Goal: Task Accomplishment & Management: Use online tool/utility

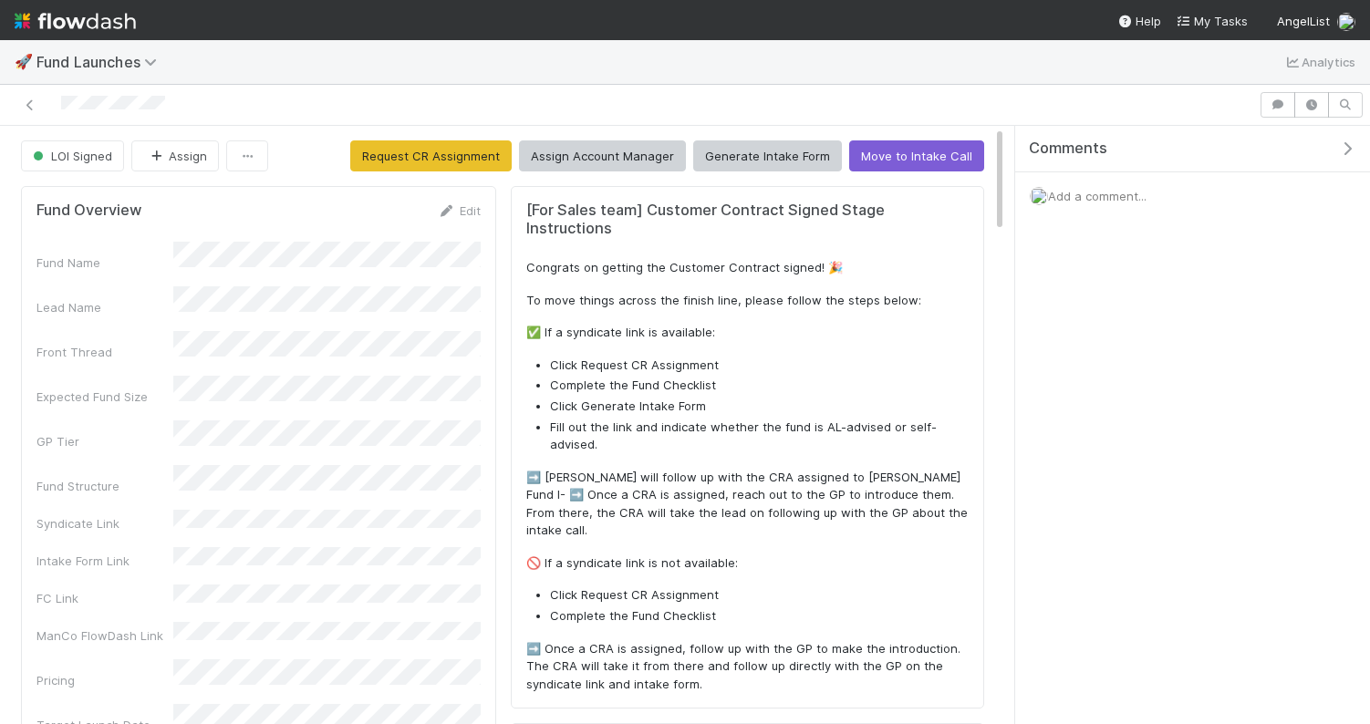
click at [442, 83] on div "🚀 Fund Launches Analytics" at bounding box center [685, 62] width 1370 height 44
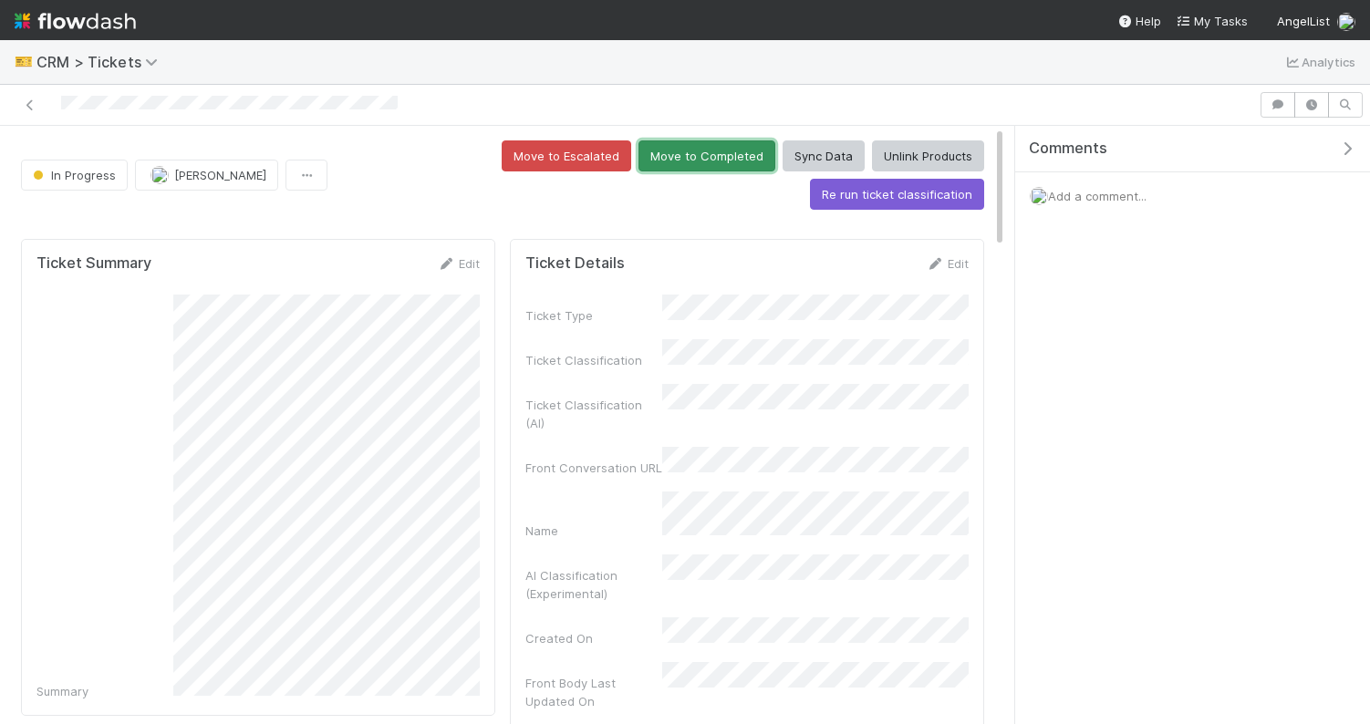
click at [639, 155] on button "Move to Completed" at bounding box center [707, 156] width 137 height 31
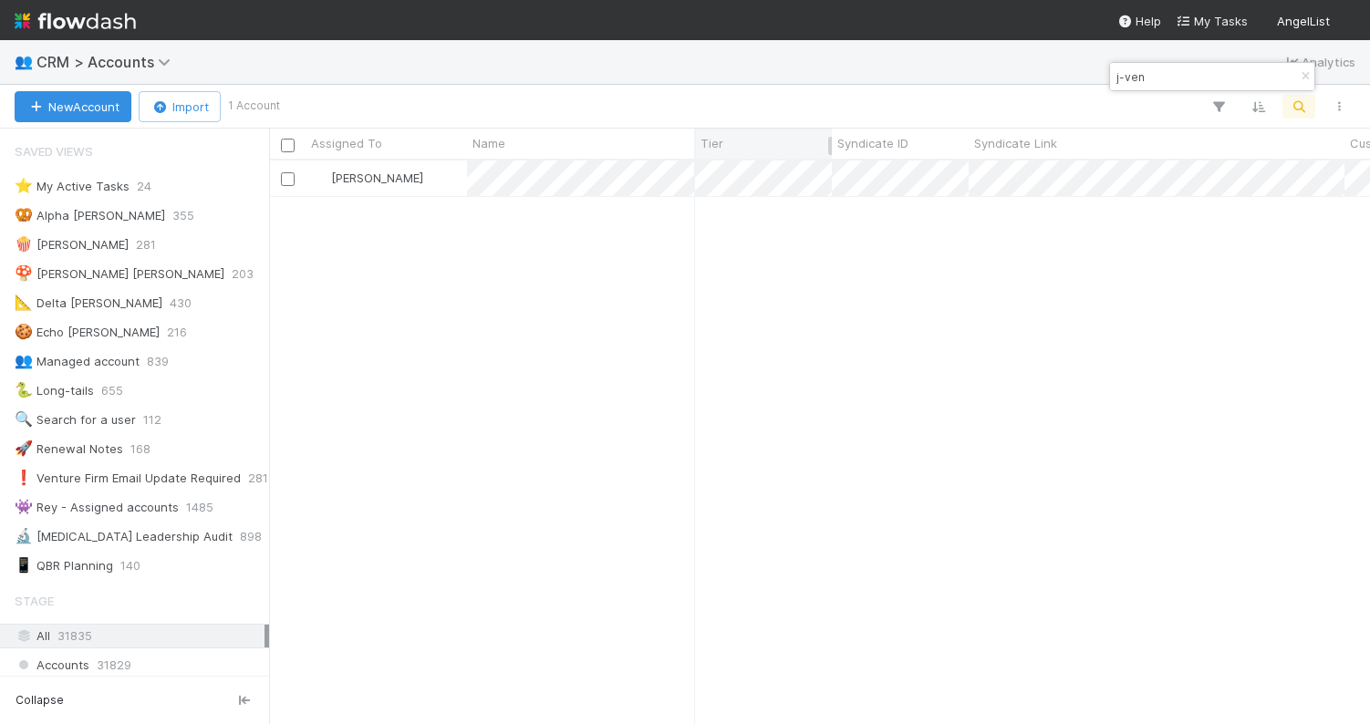
scroll to position [563, 1101]
type input "j-ven"
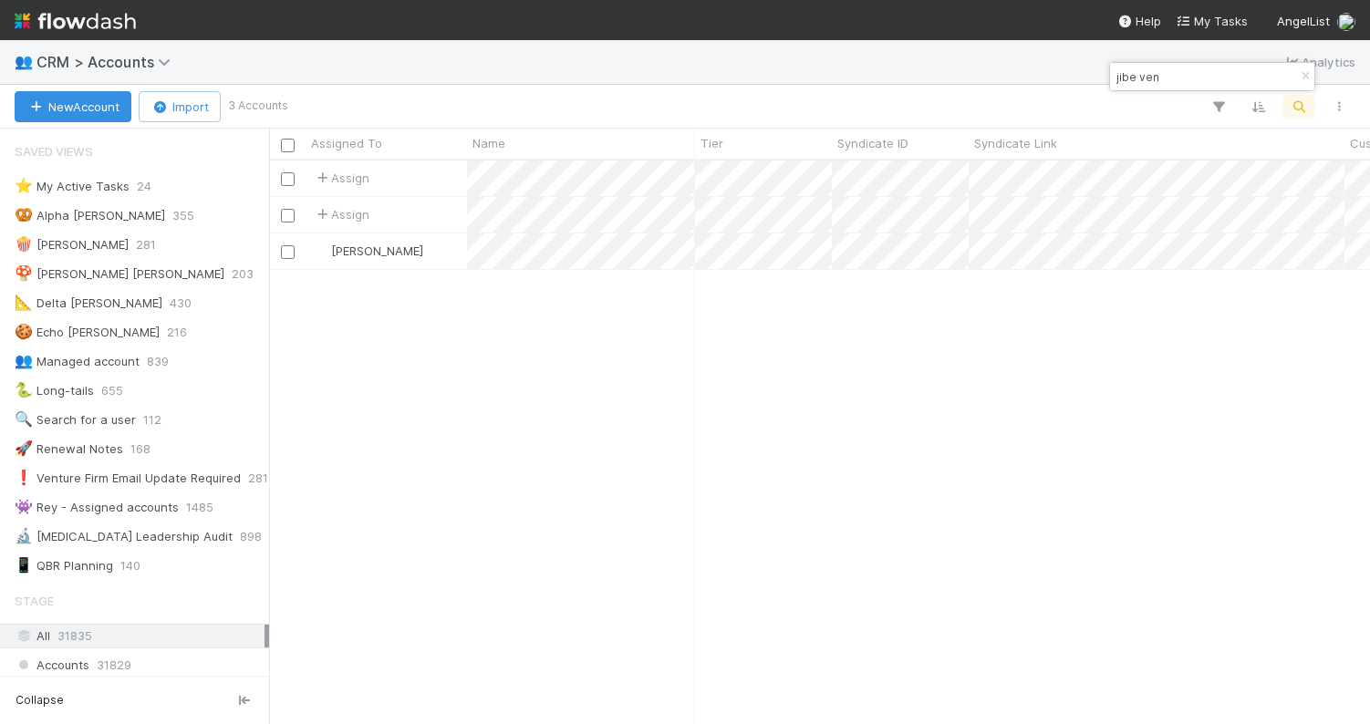
scroll to position [563, 1101]
type input "jibe ven"
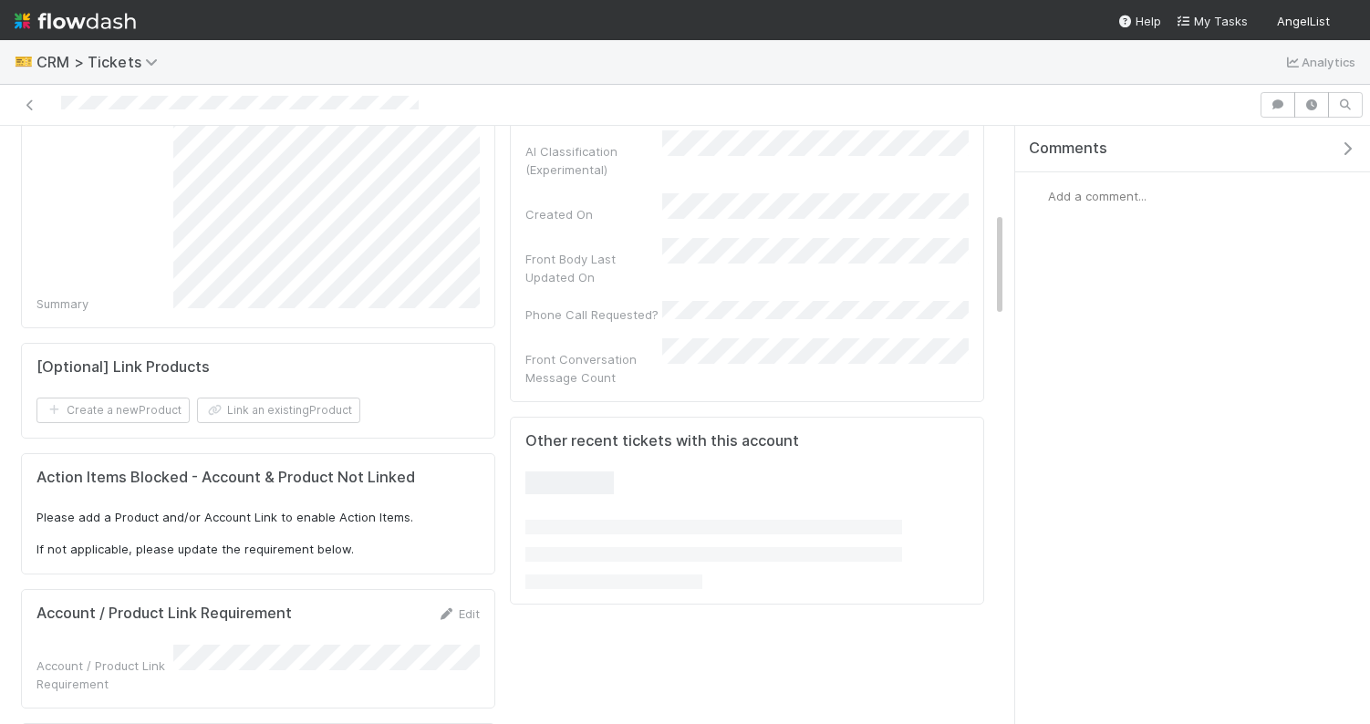
scroll to position [534, 0]
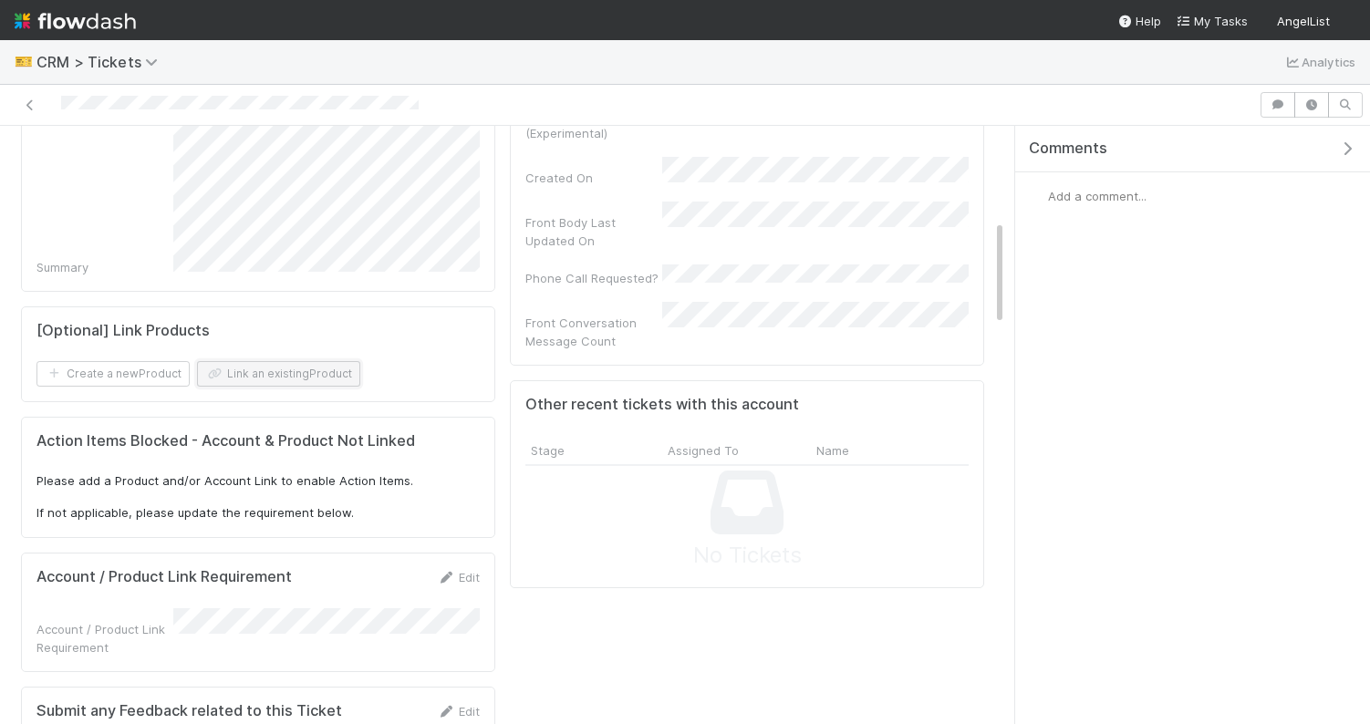
click at [326, 364] on button "Link an existing Product" at bounding box center [278, 374] width 163 height 26
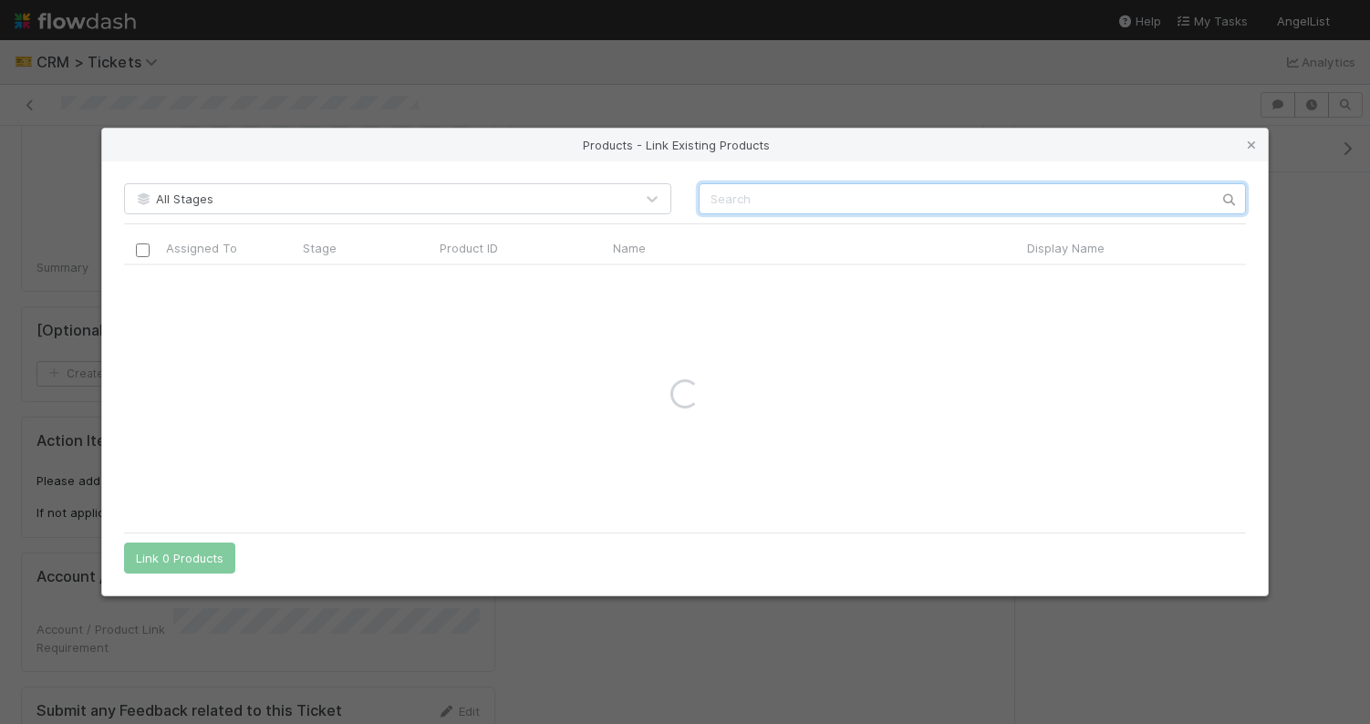
click at [796, 189] on input "text" at bounding box center [972, 198] width 547 height 31
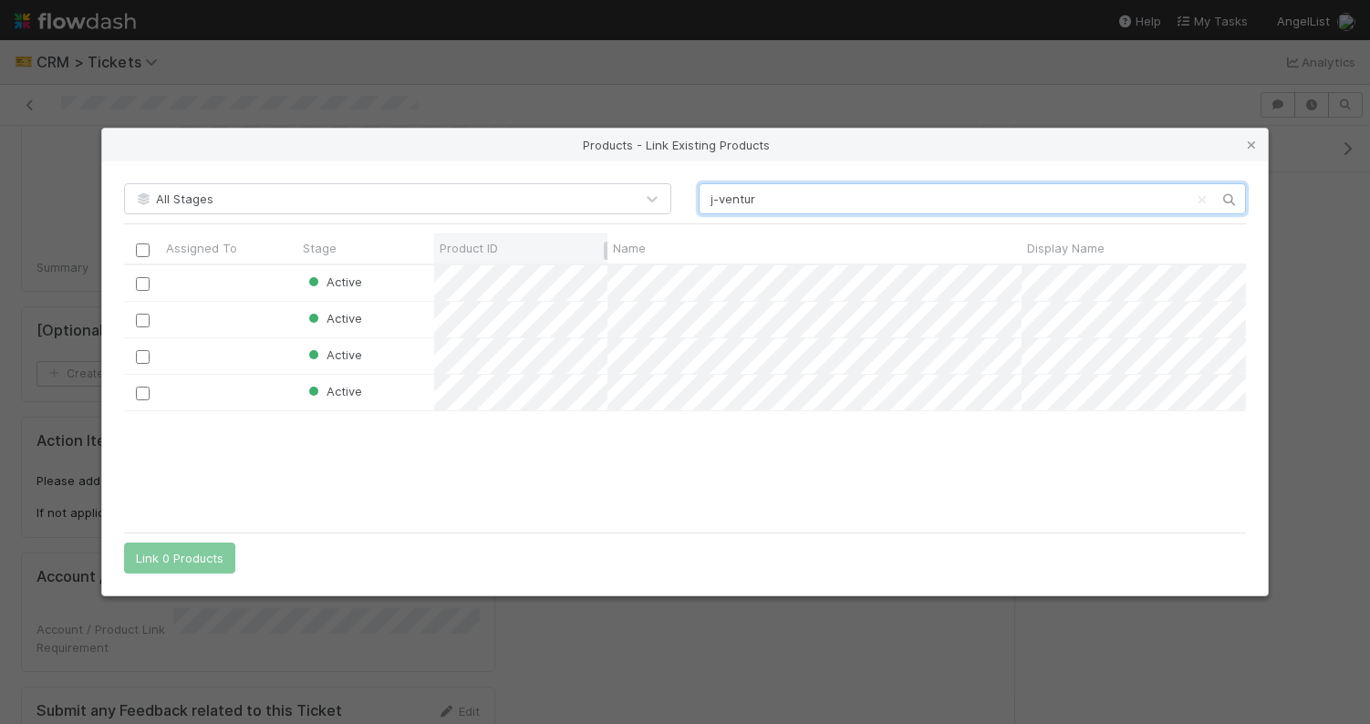
scroll to position [257, 1122]
type input "j-ventur"
click at [139, 246] on input "checkbox" at bounding box center [143, 251] width 14 height 14
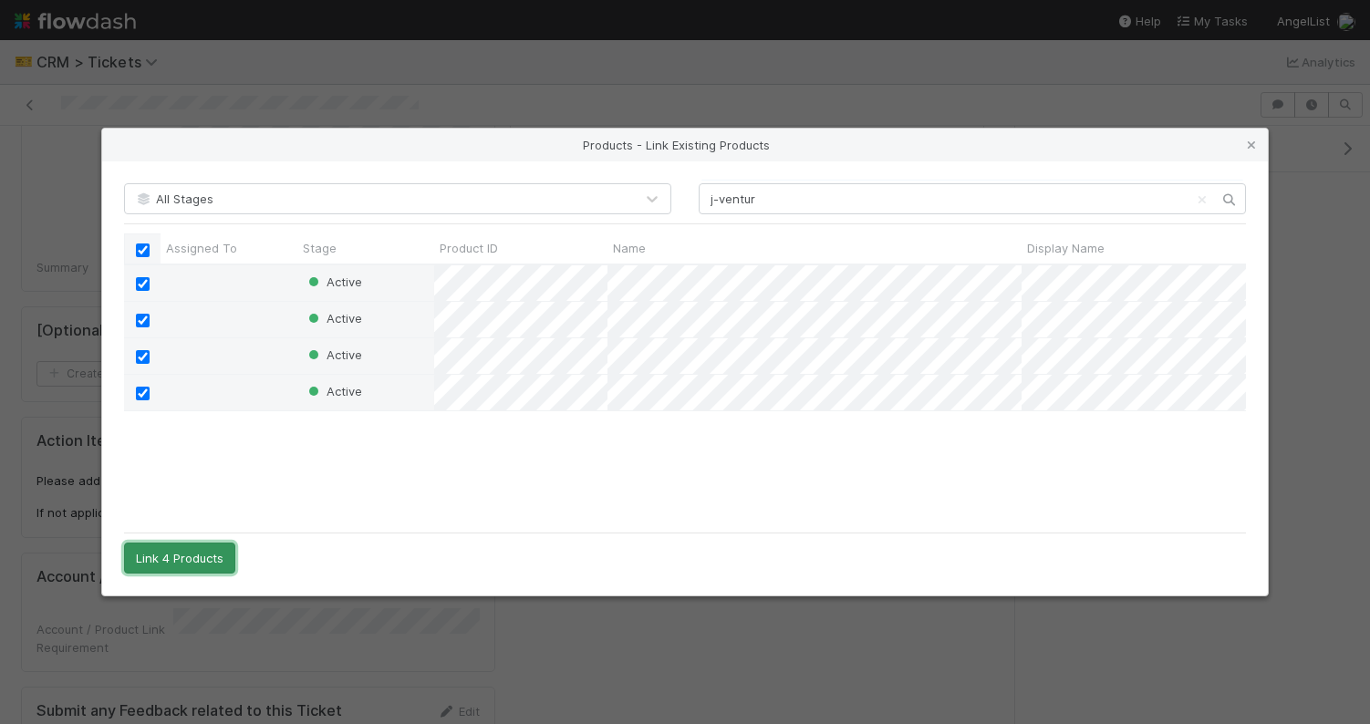
click at [178, 555] on button "Link 4 Products" at bounding box center [179, 558] width 111 height 31
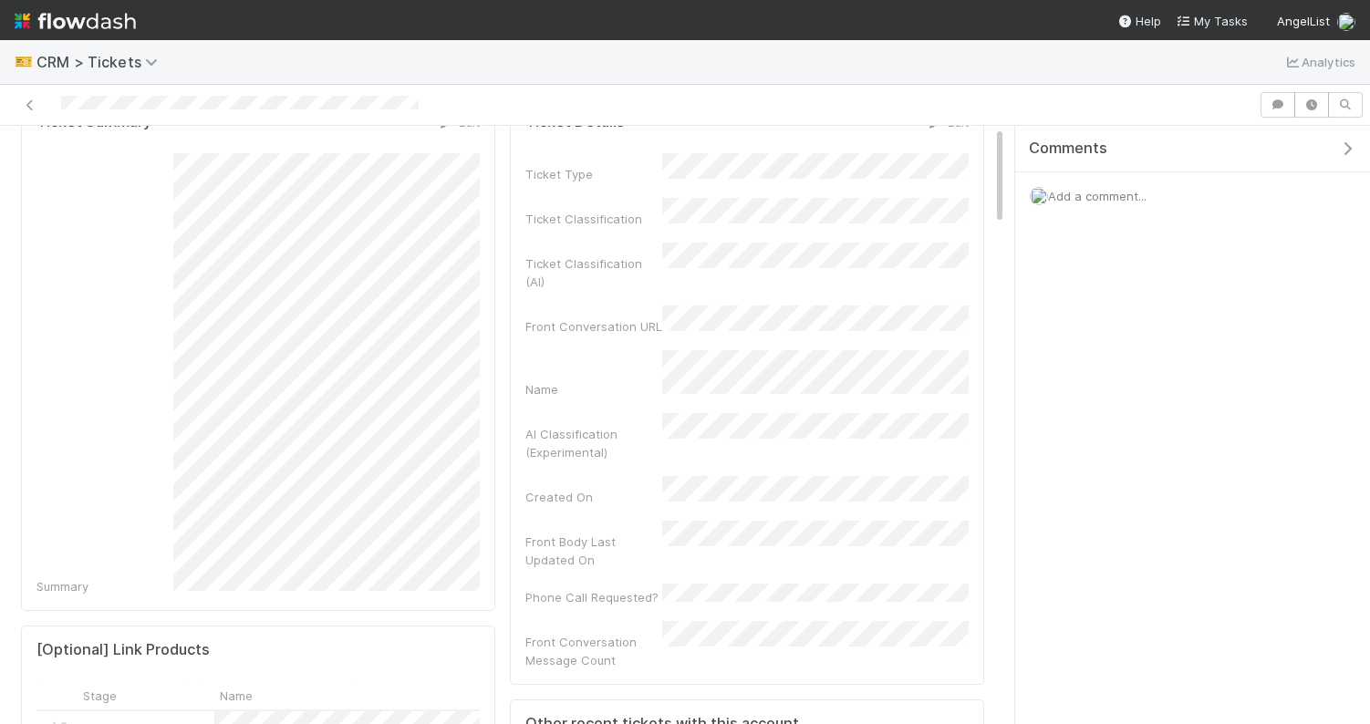
scroll to position [0, 0]
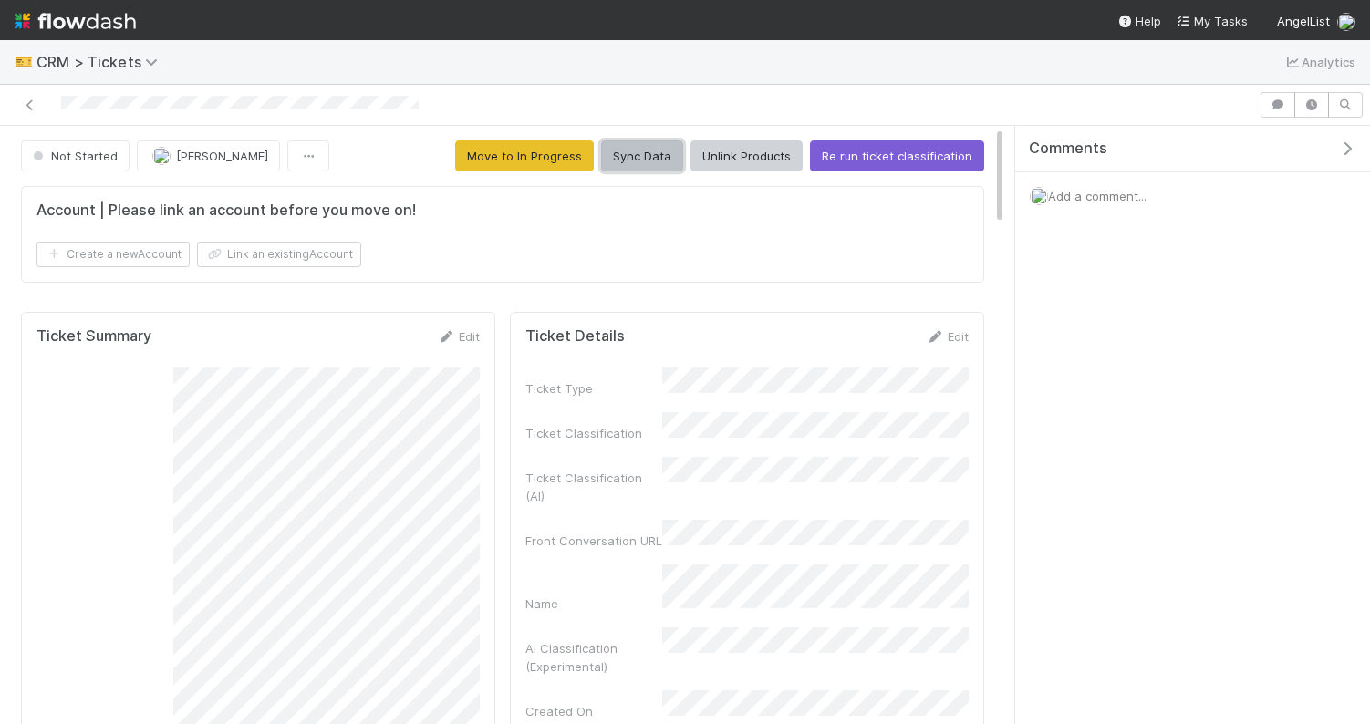
click at [659, 161] on button "Sync Data" at bounding box center [642, 156] width 82 height 31
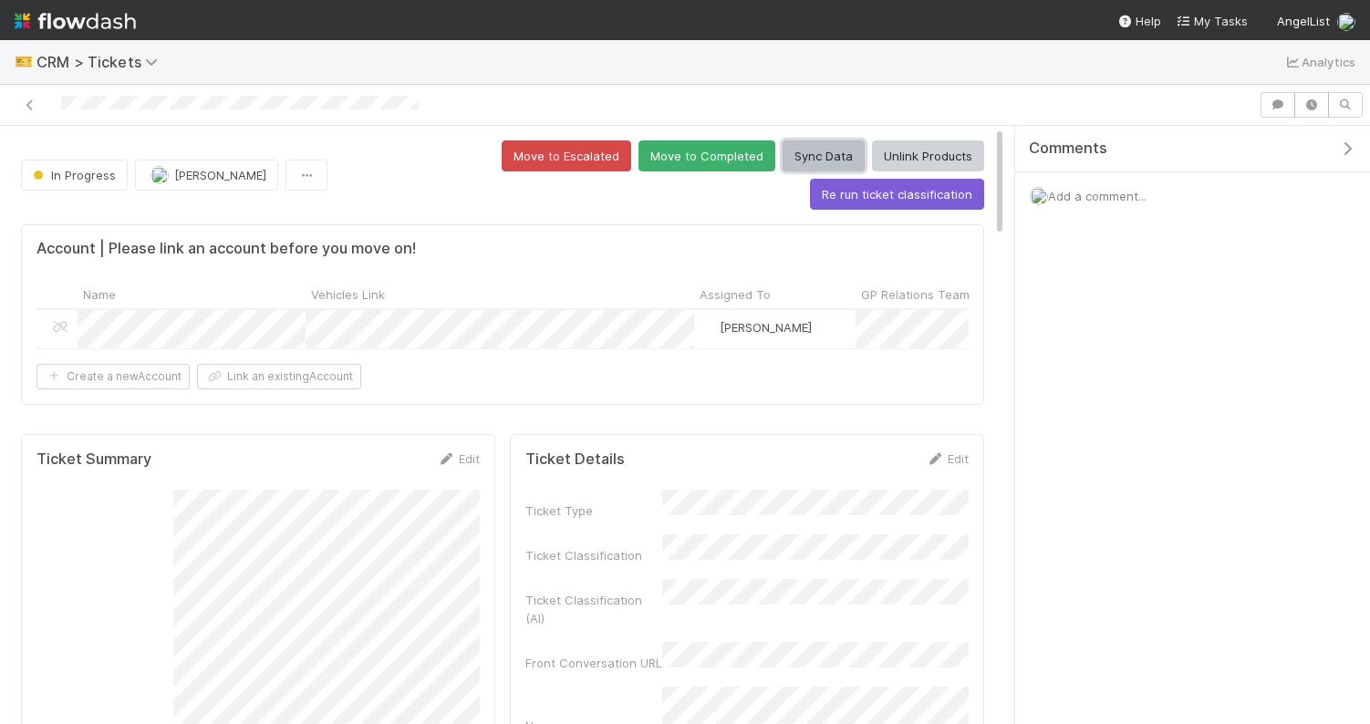
click at [783, 168] on button "Sync Data" at bounding box center [824, 156] width 82 height 31
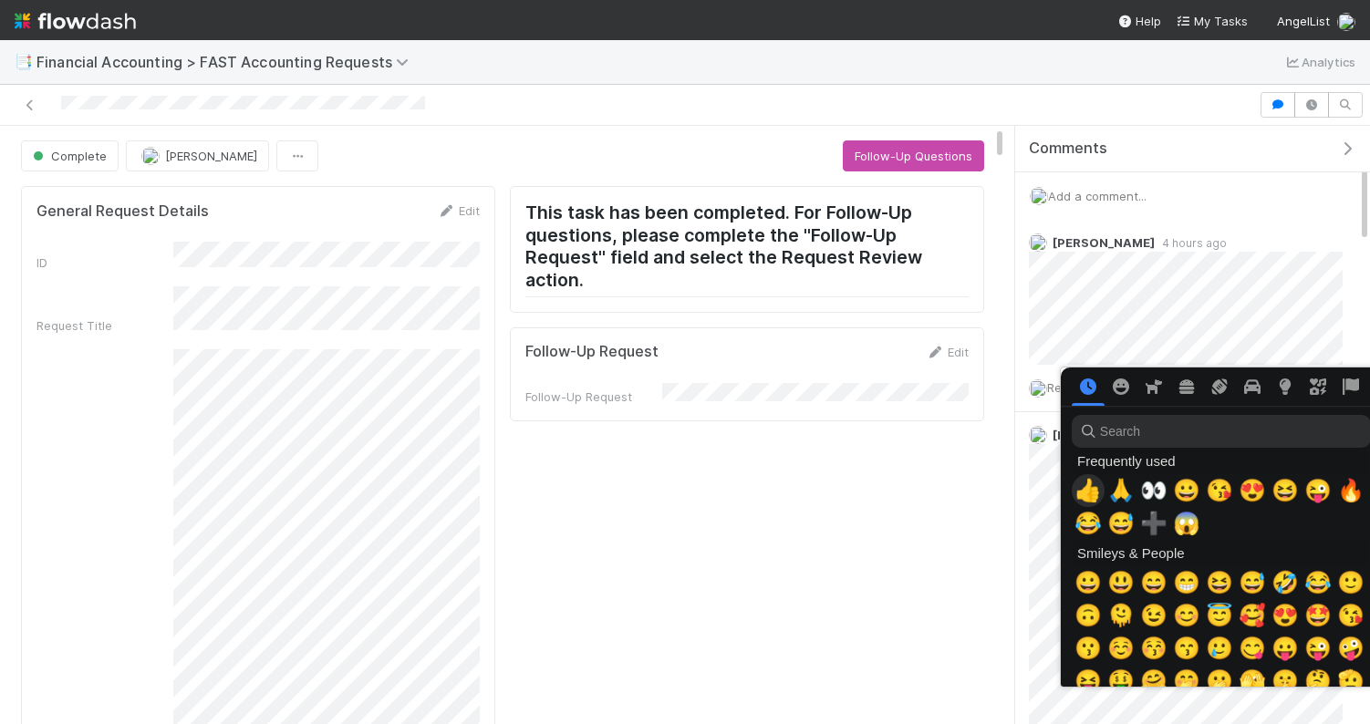
click at [1084, 499] on span "👍" at bounding box center [1088, 491] width 27 height 26
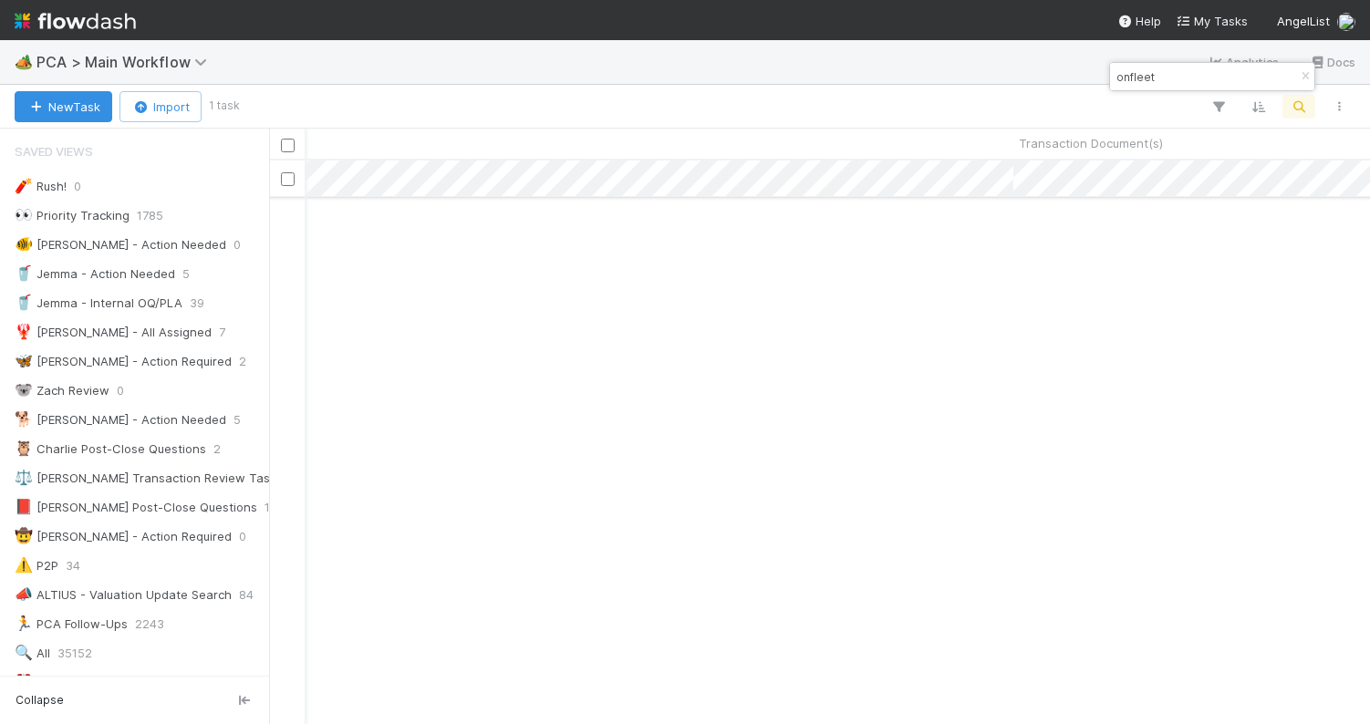
scroll to position [0, 3271]
type input "onfleet"
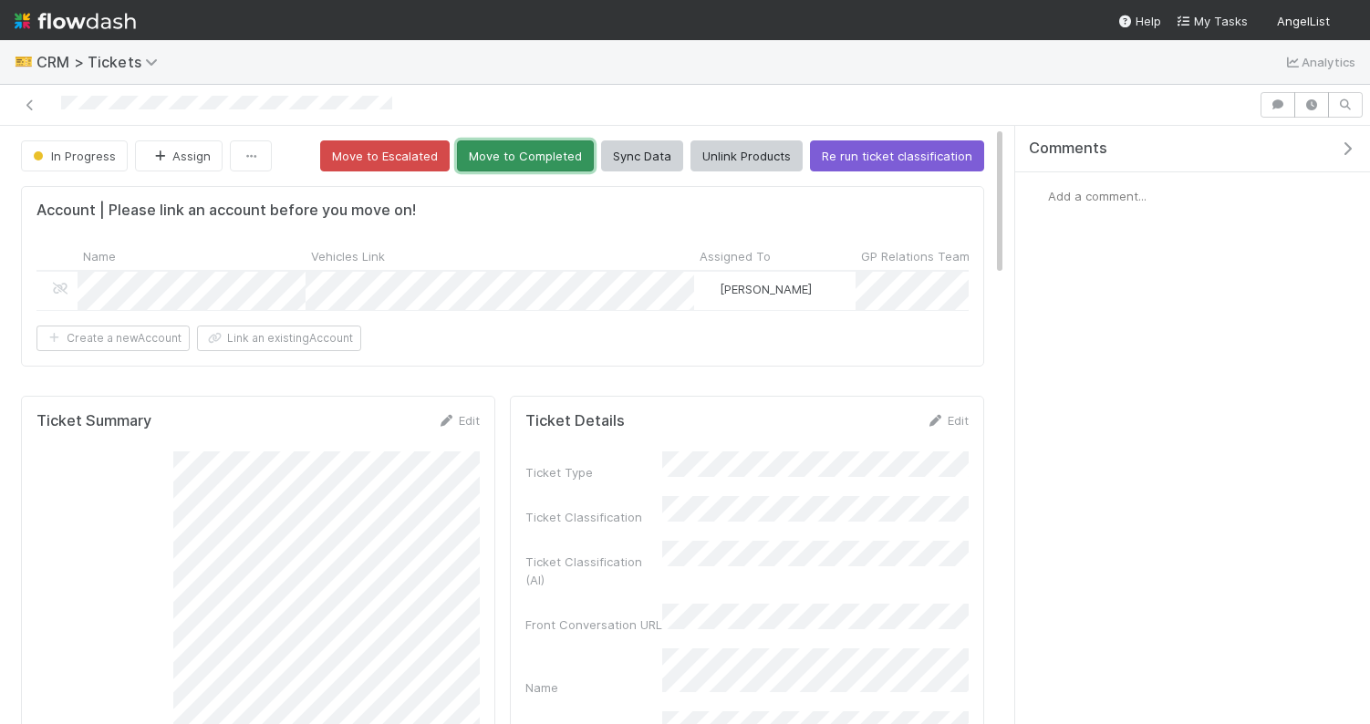
click at [558, 161] on button "Move to Completed" at bounding box center [525, 156] width 137 height 31
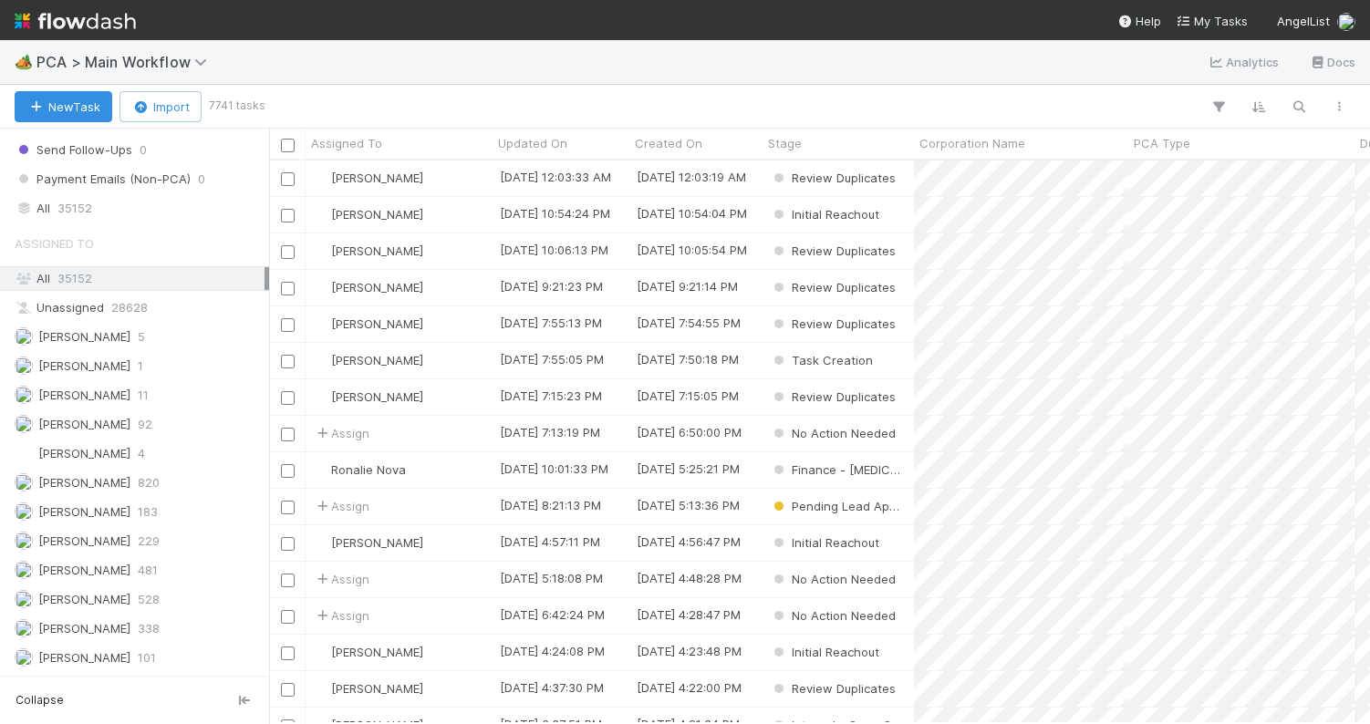
scroll to position [2060, 0]
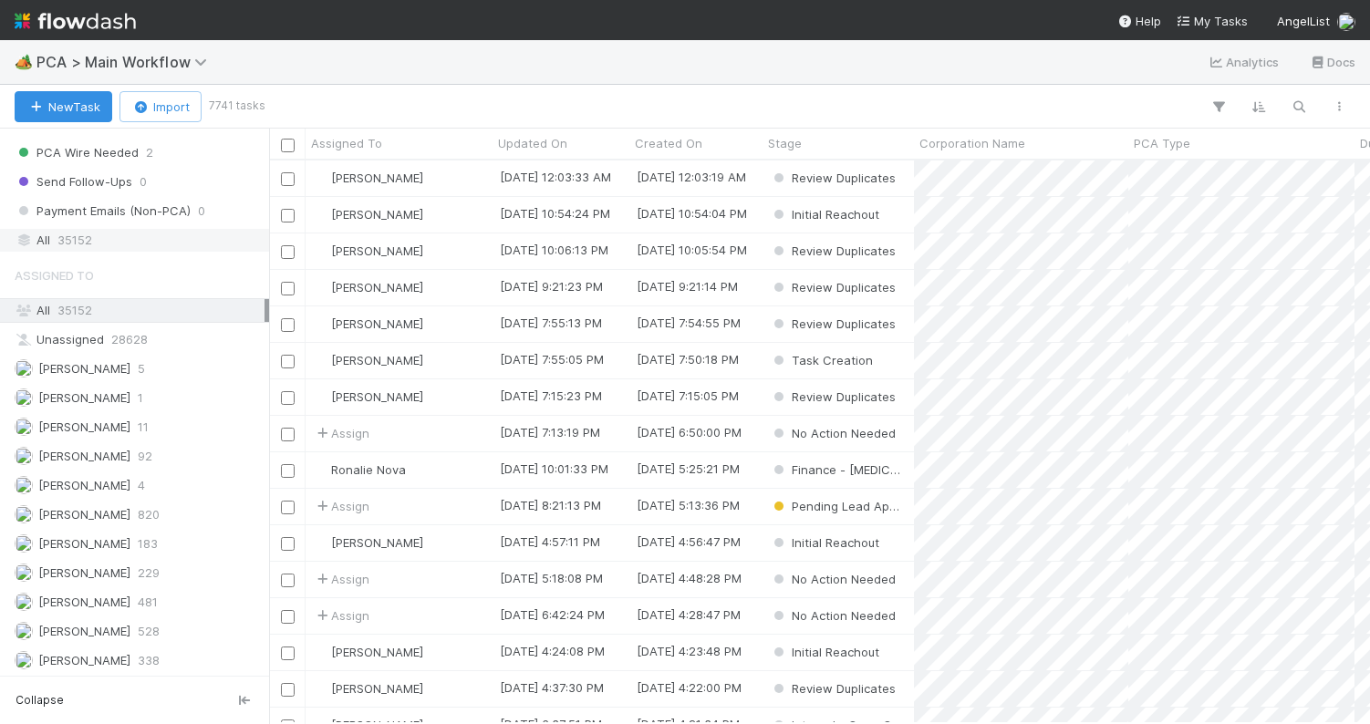
click at [92, 237] on div "All 35152" at bounding box center [140, 240] width 250 height 23
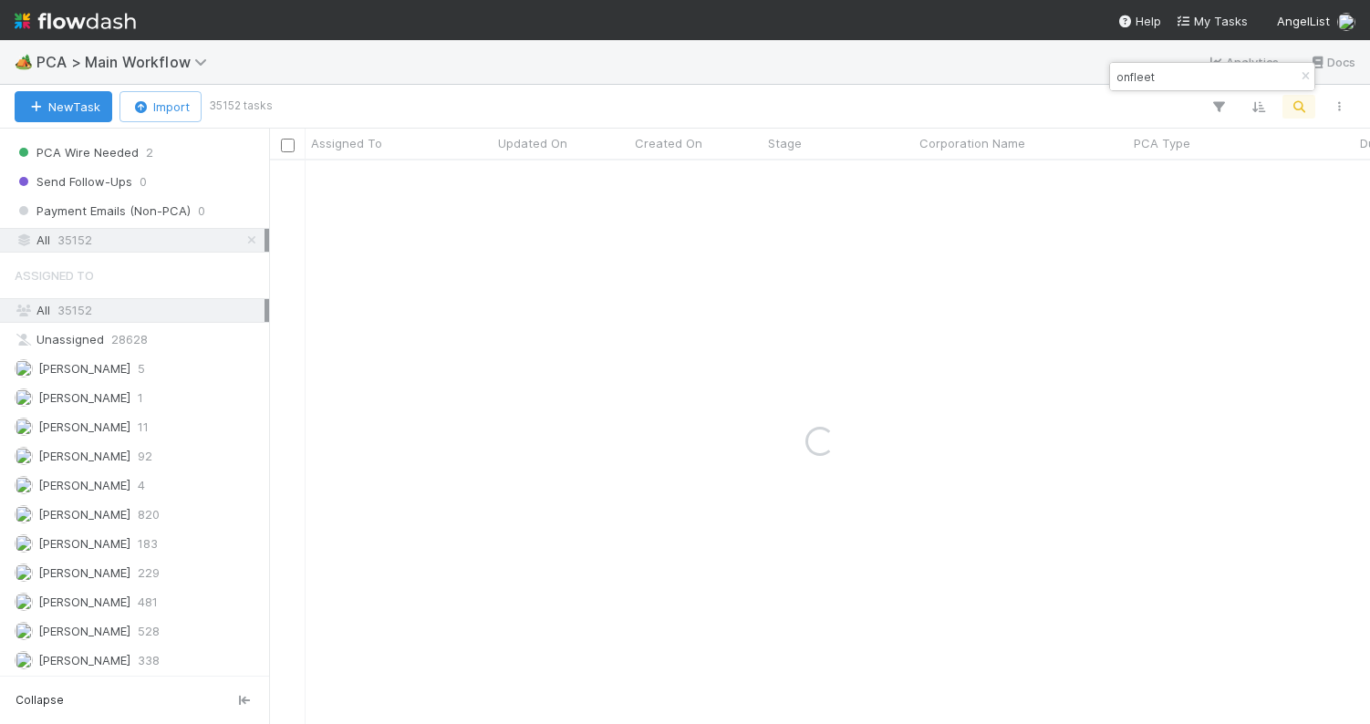
type input "onfleet"
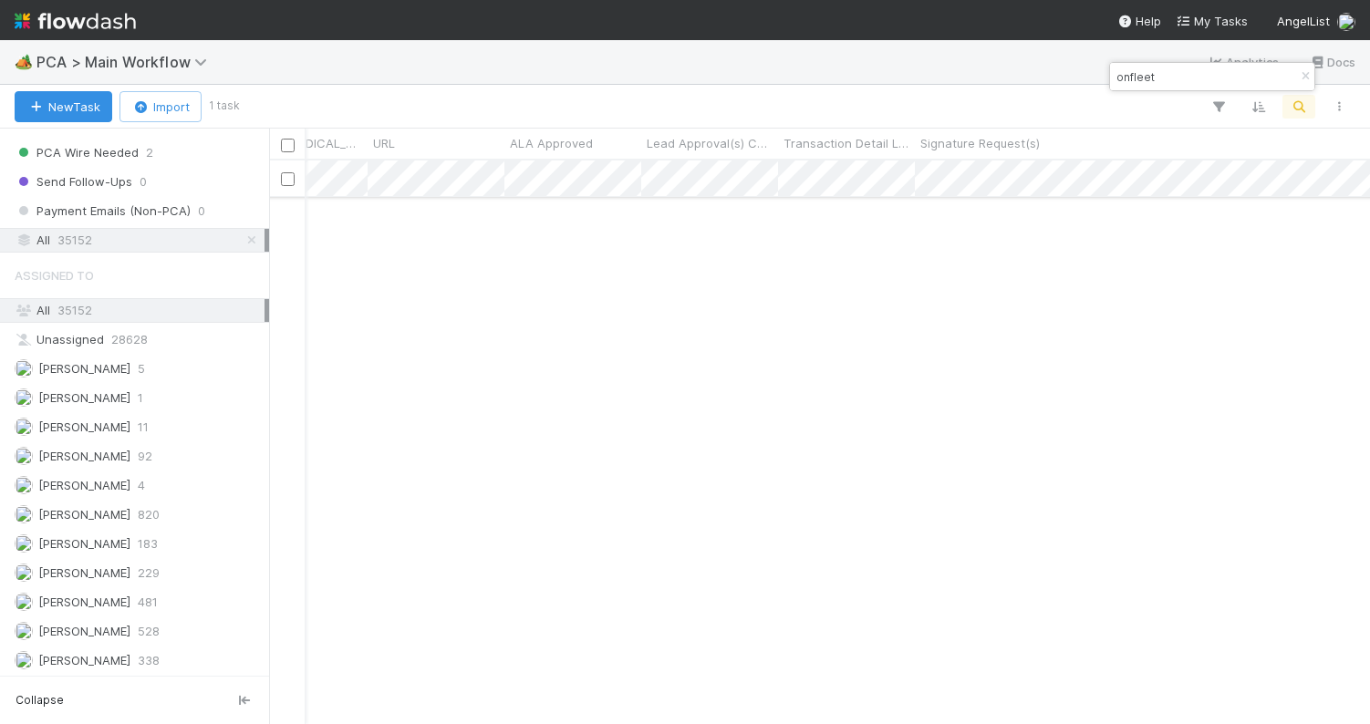
scroll to position [0, 1872]
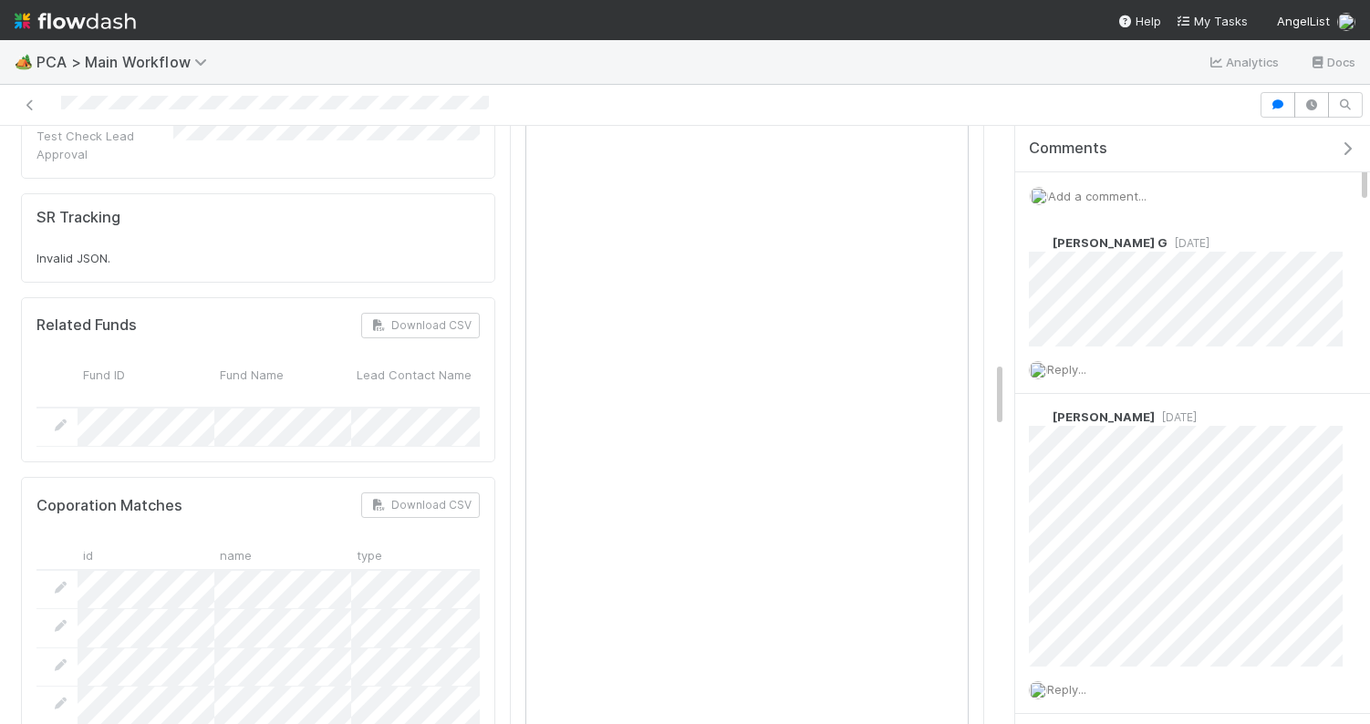
scroll to position [1862, 0]
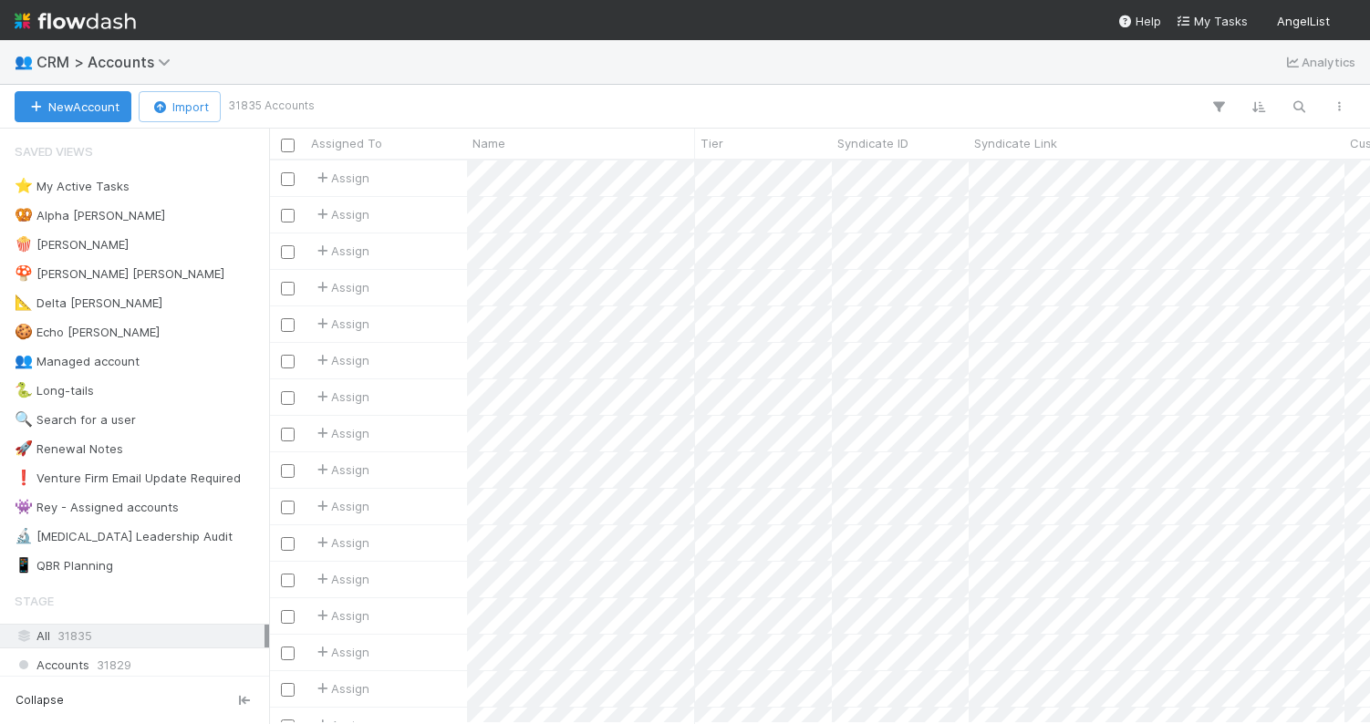
scroll to position [0, 1]
click at [584, 90] on div "New Account Import 31835 Accounts" at bounding box center [685, 107] width 1370 height 44
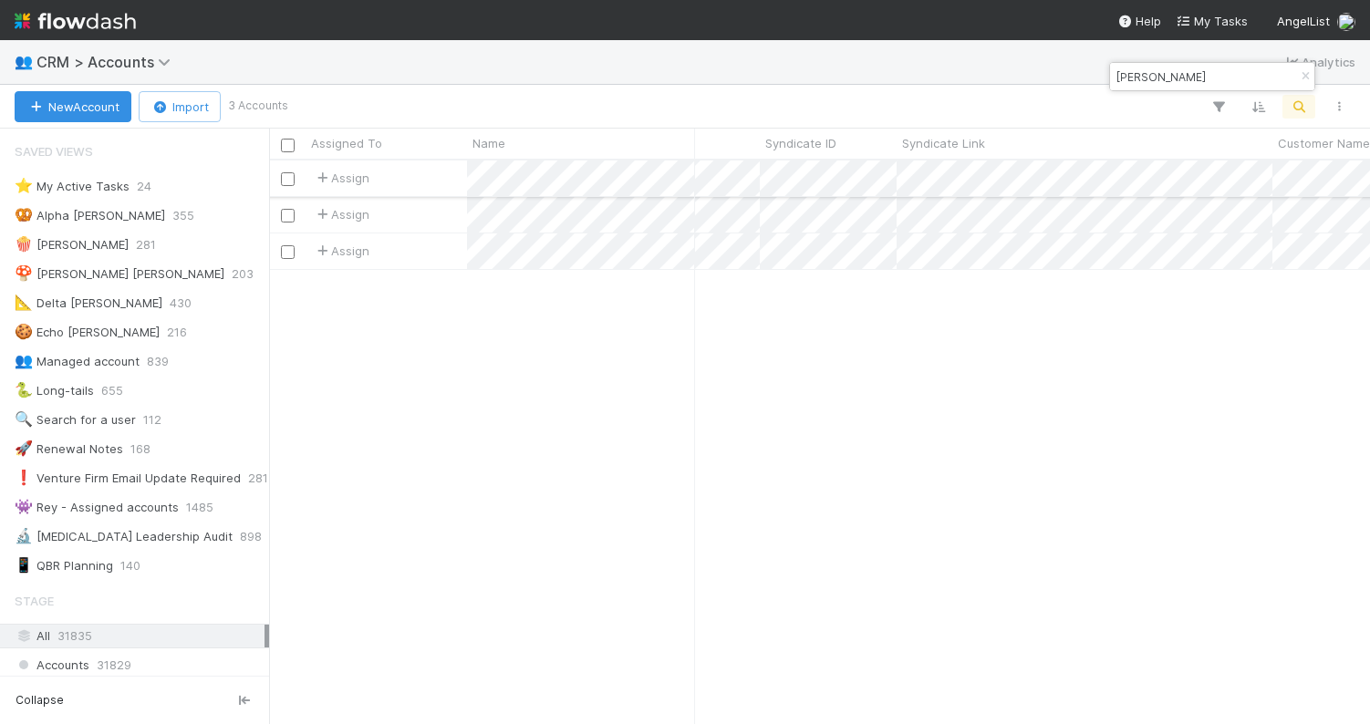
scroll to position [0, 0]
type input "john smothe"
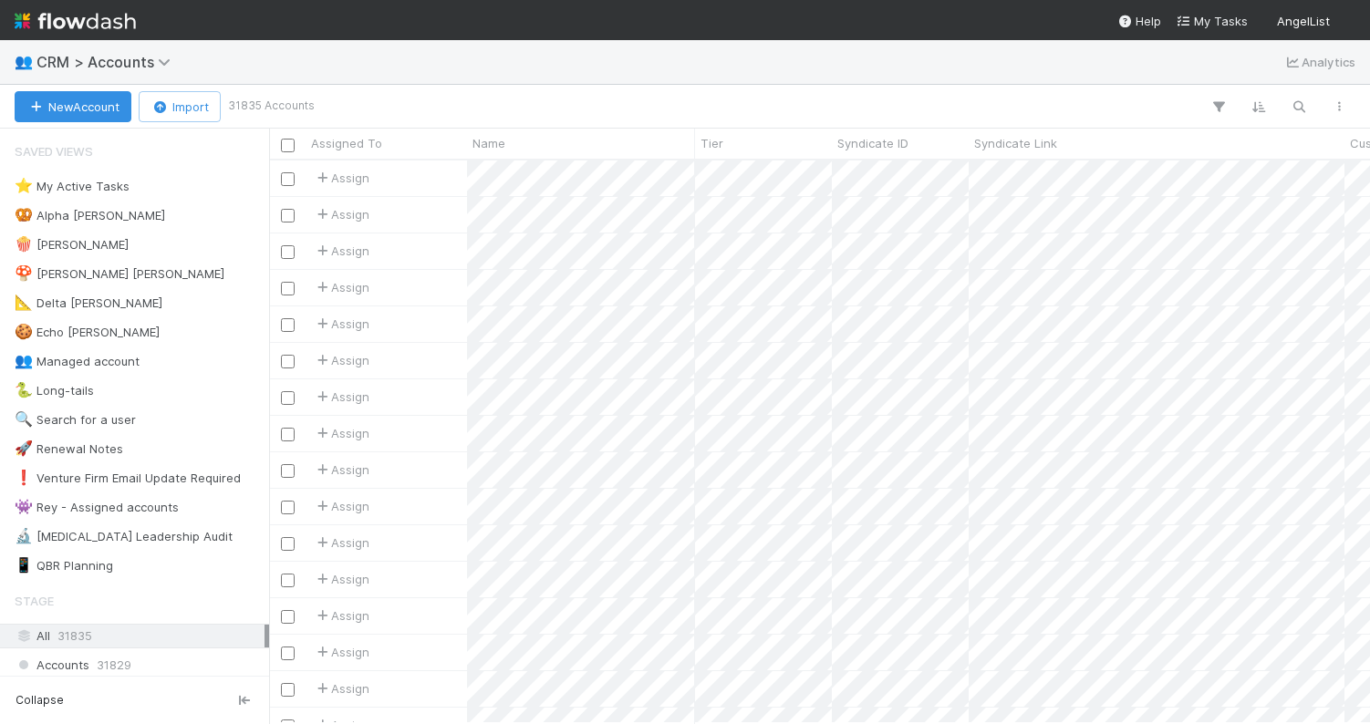
scroll to position [563, 1101]
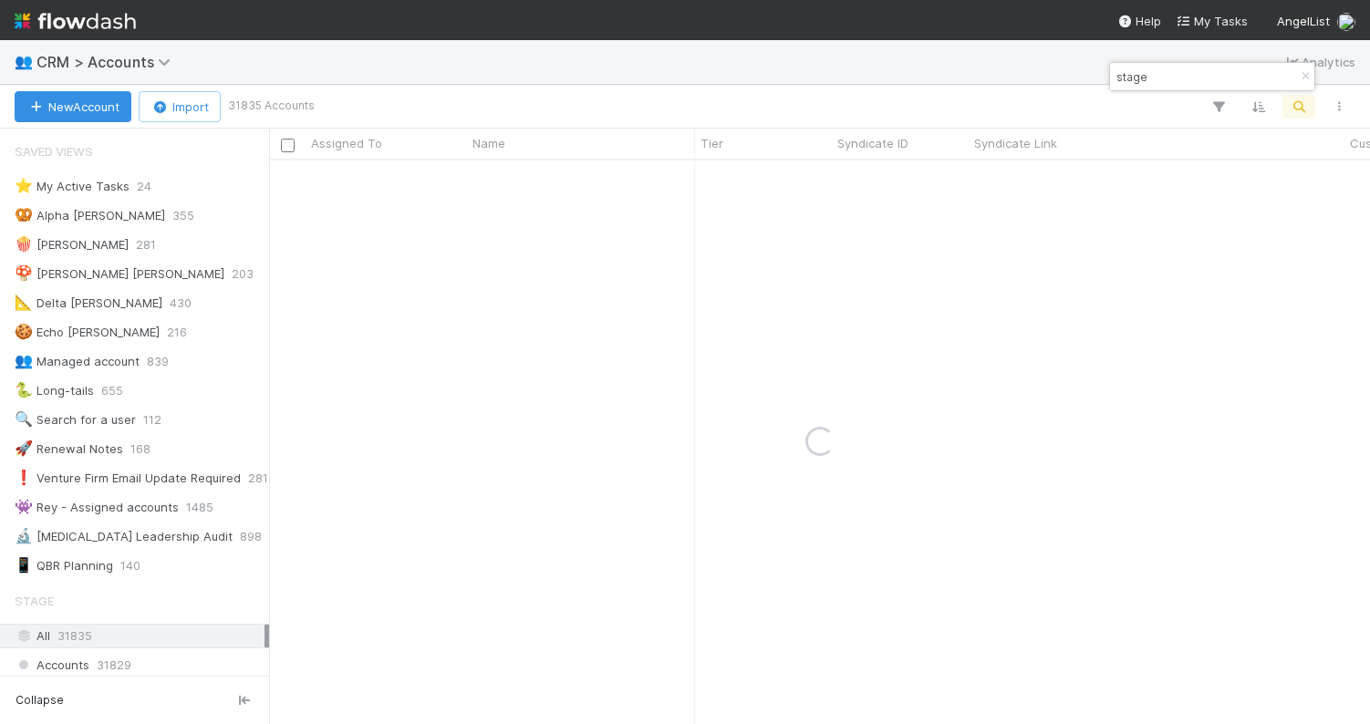
type input "stage 2"
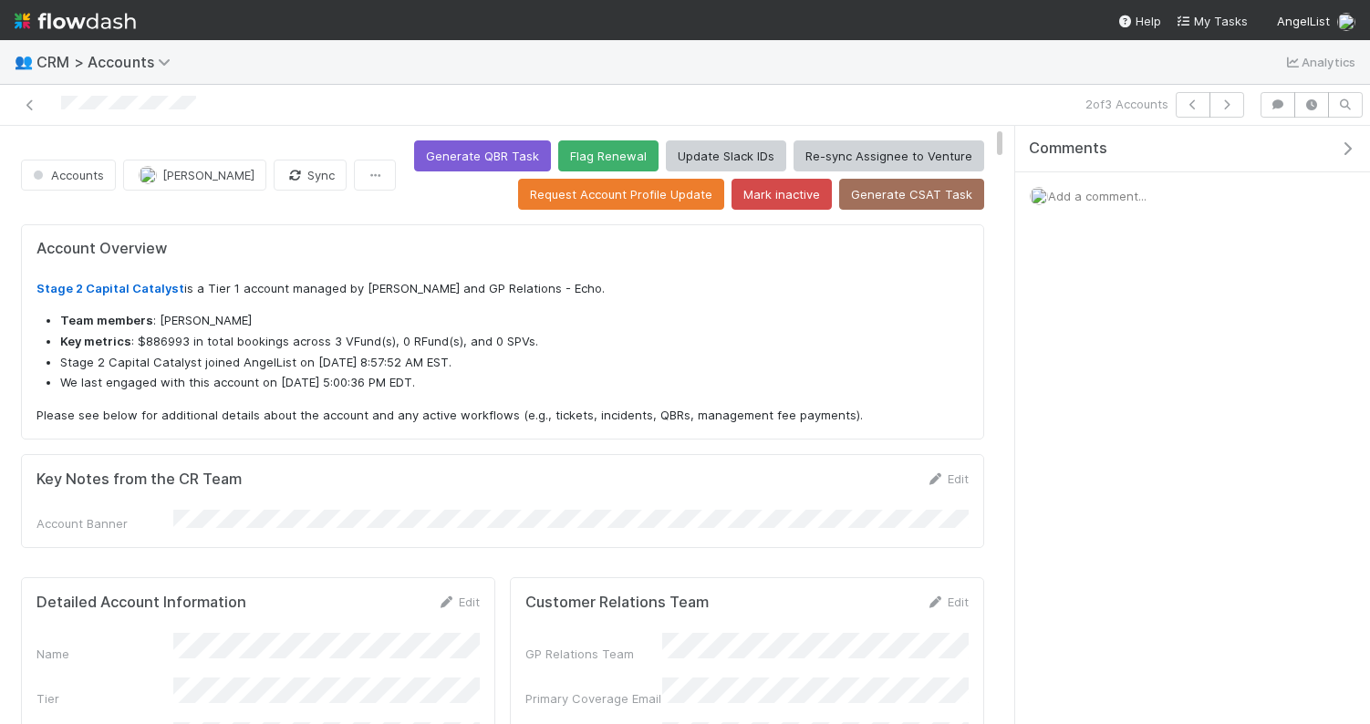
scroll to position [370, 436]
